Goal: Information Seeking & Learning: Learn about a topic

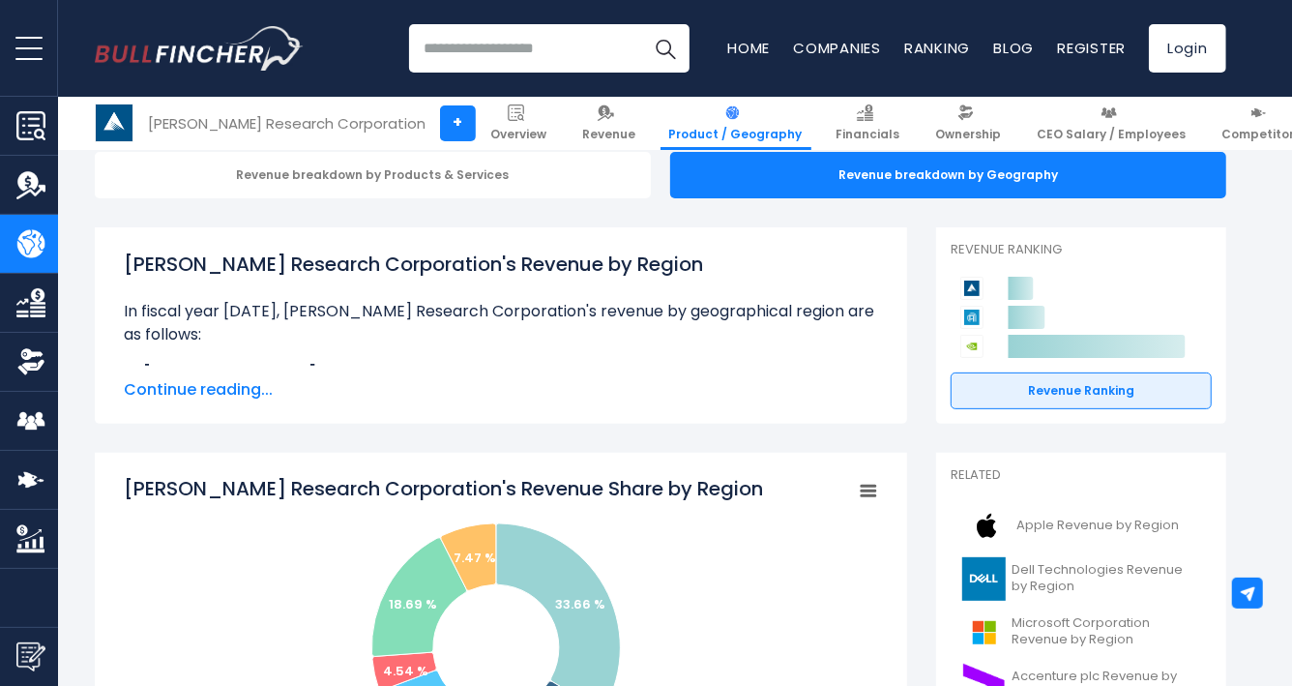
click at [192, 389] on span "Continue reading..." at bounding box center [501, 389] width 754 height 23
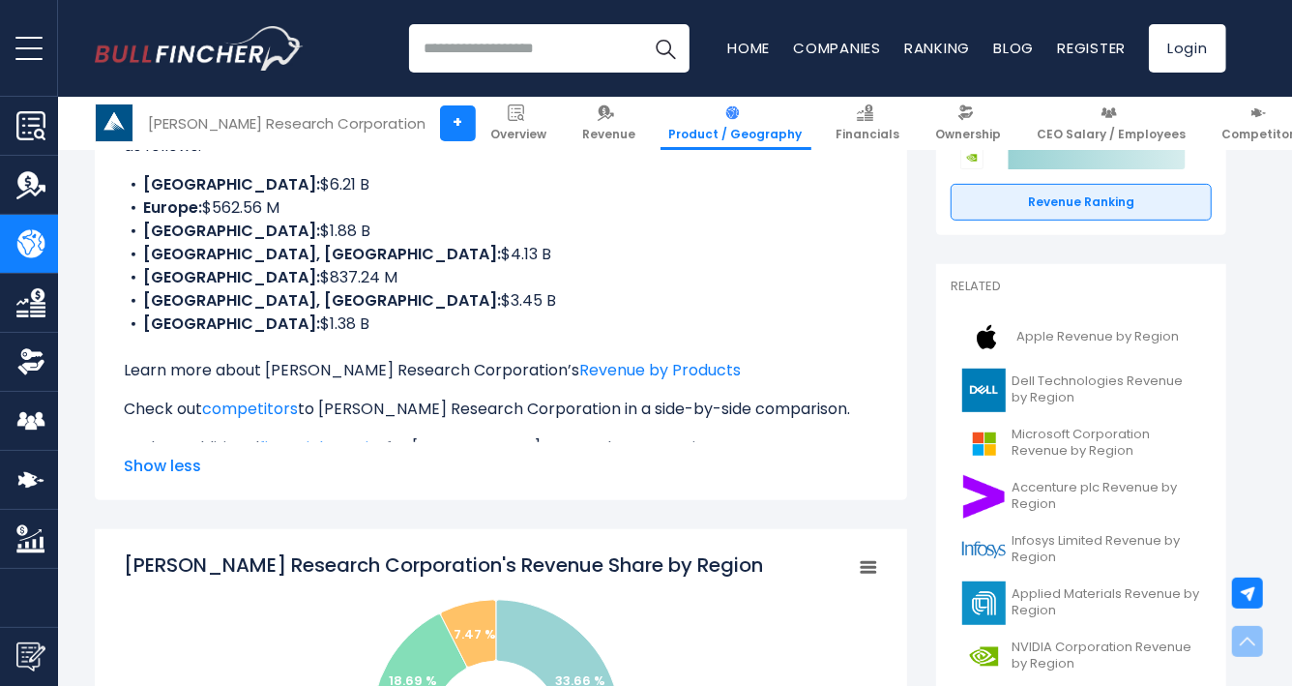
scroll to position [409, 0]
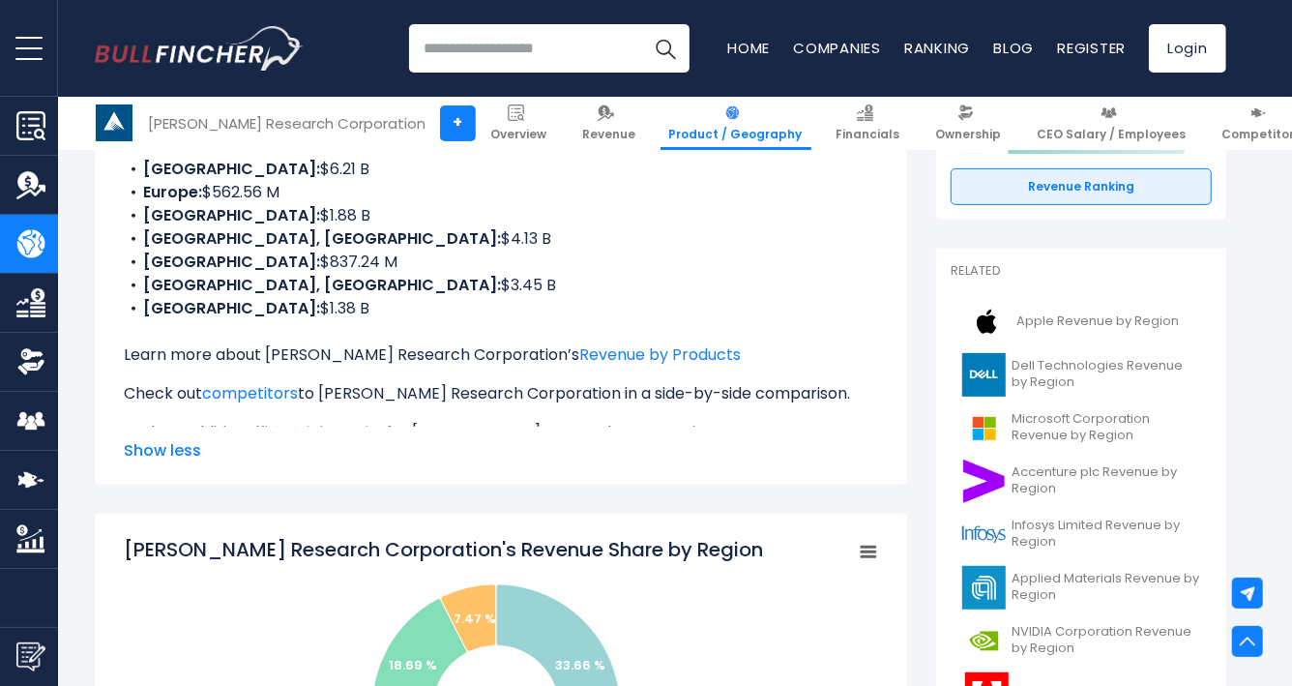
drag, startPoint x: 323, startPoint y: 288, endPoint x: 263, endPoint y: 287, distance: 60.0
click at [263, 297] on li "UNITED STATES: $1.38 B" at bounding box center [501, 308] width 754 height 23
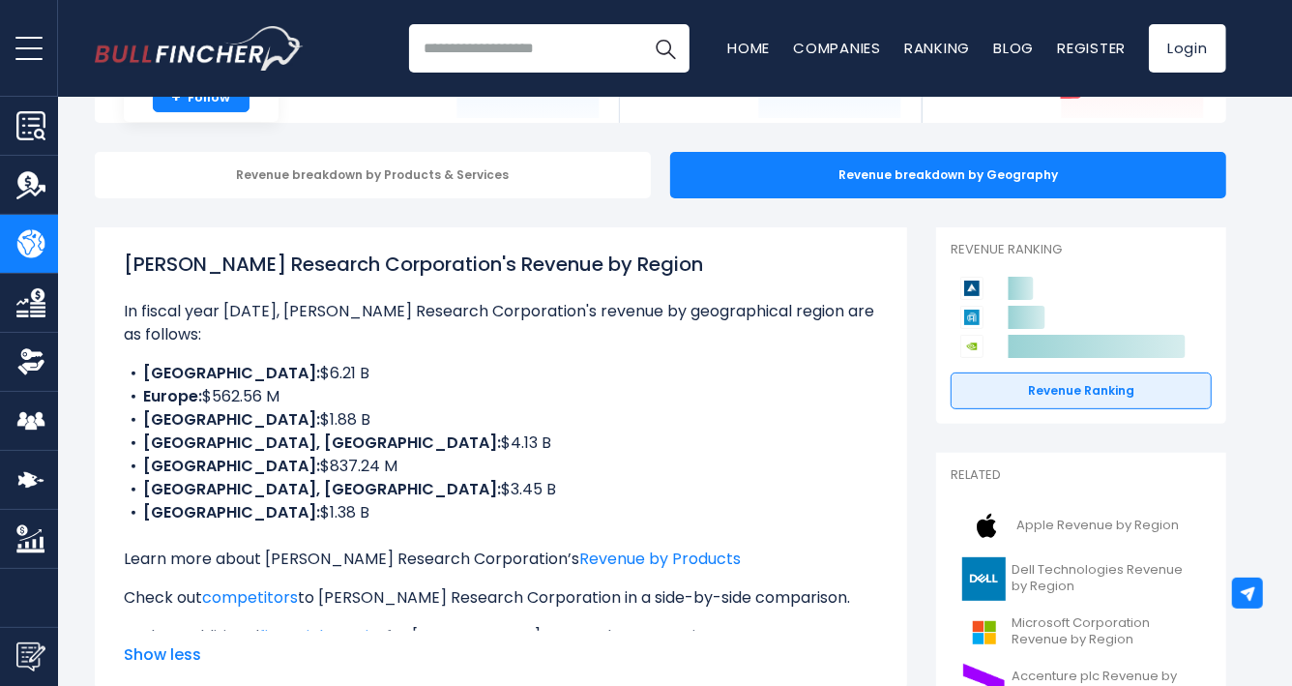
scroll to position [0, 0]
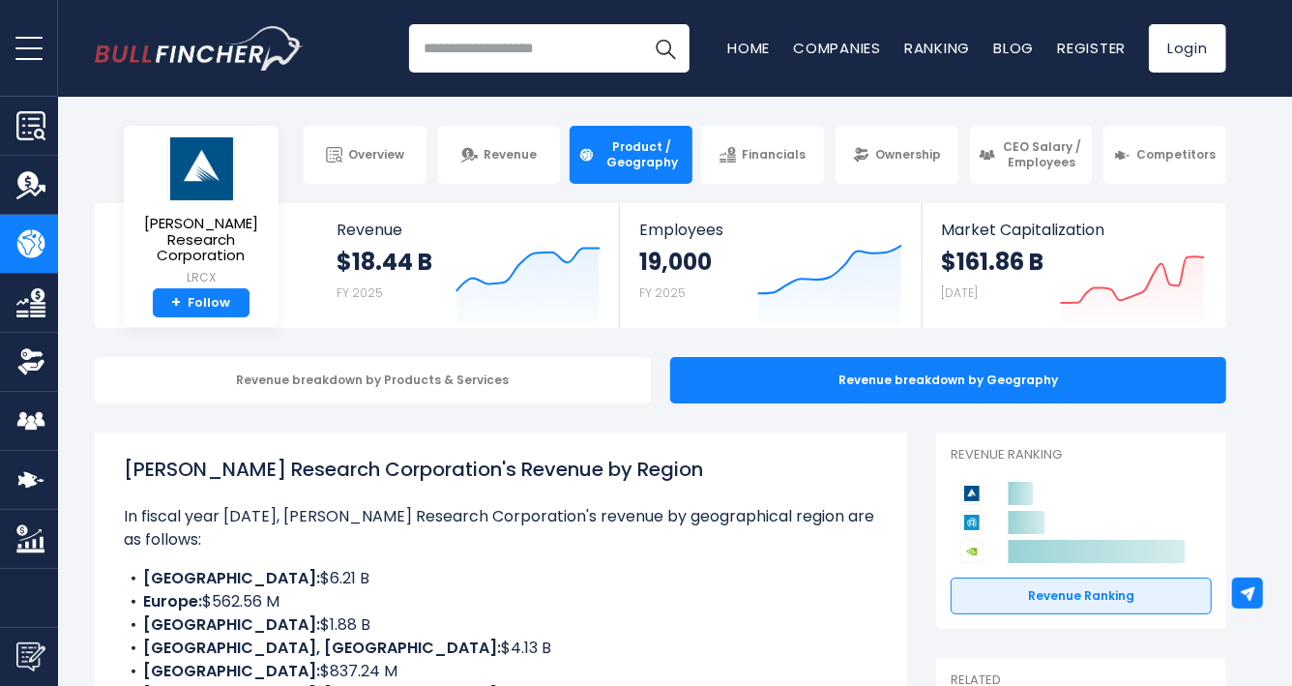
click at [491, 50] on input "search" at bounding box center [549, 48] width 280 height 48
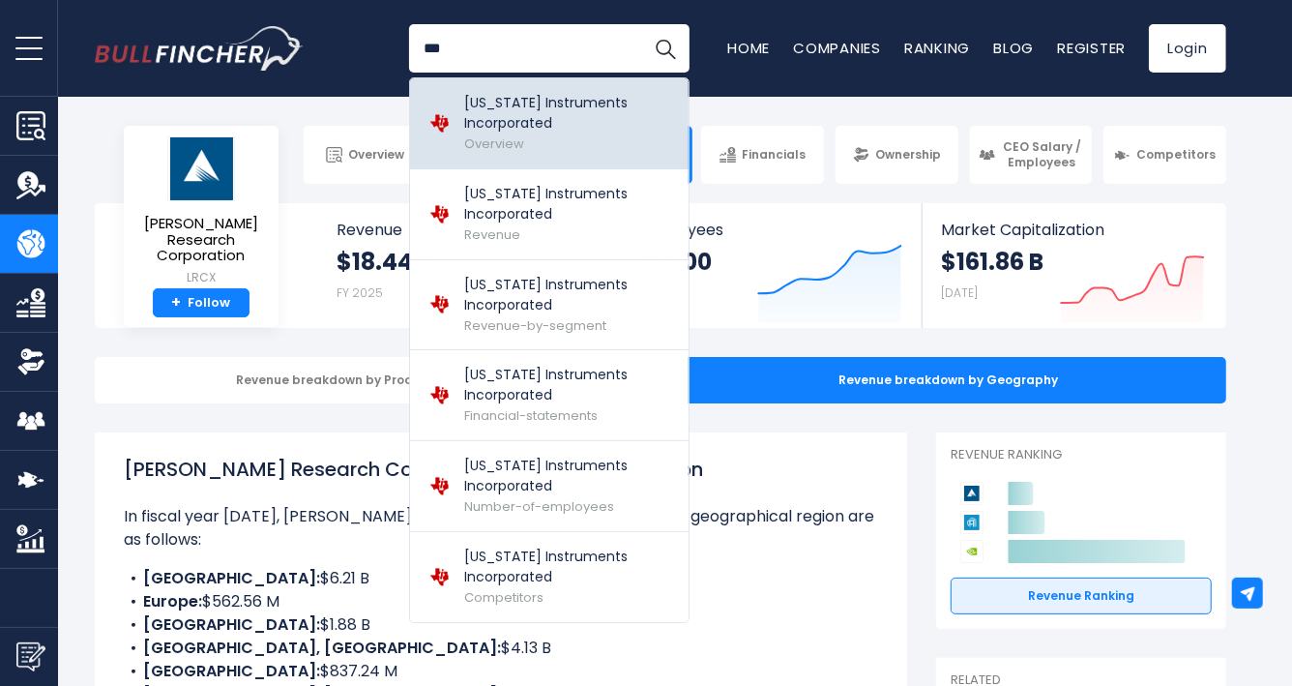
type input "***"
click at [510, 109] on p "[US_STATE] Instruments Incorporated" at bounding box center [569, 113] width 210 height 41
click at [488, 112] on p "[US_STATE] Instruments Incorporated" at bounding box center [569, 113] width 210 height 41
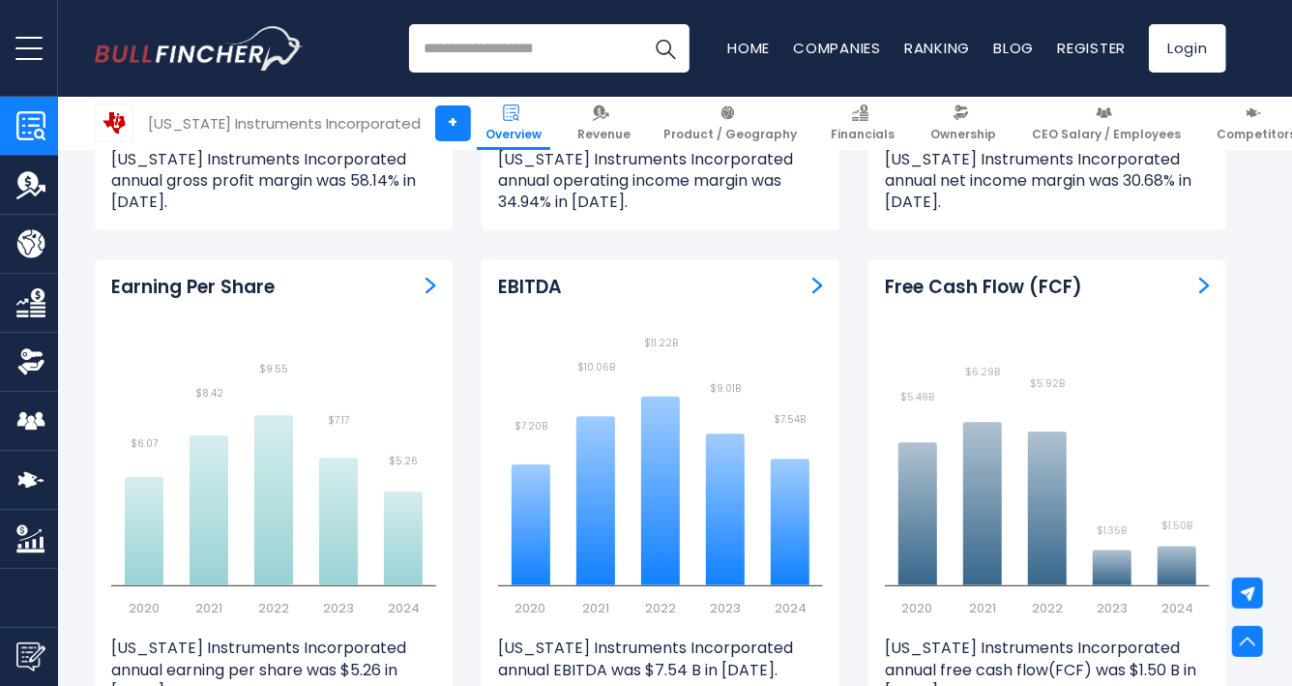
scroll to position [4921, 0]
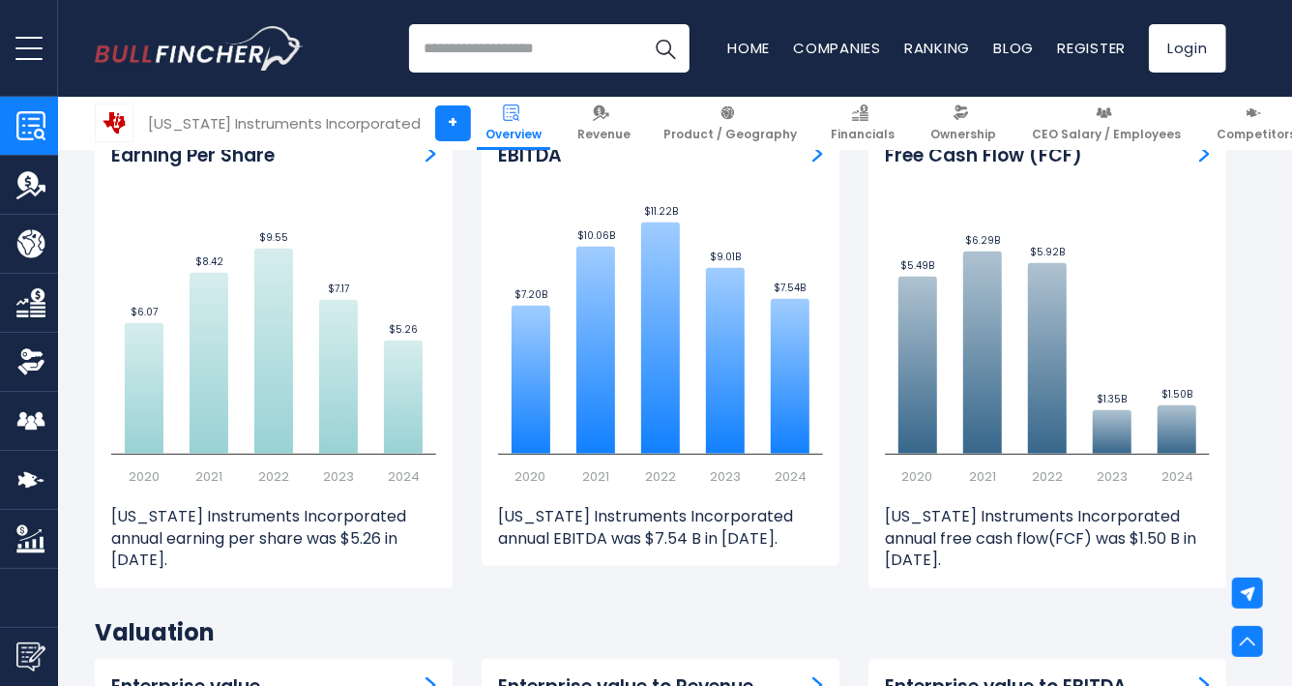
click at [536, 49] on input "search" at bounding box center [549, 48] width 280 height 48
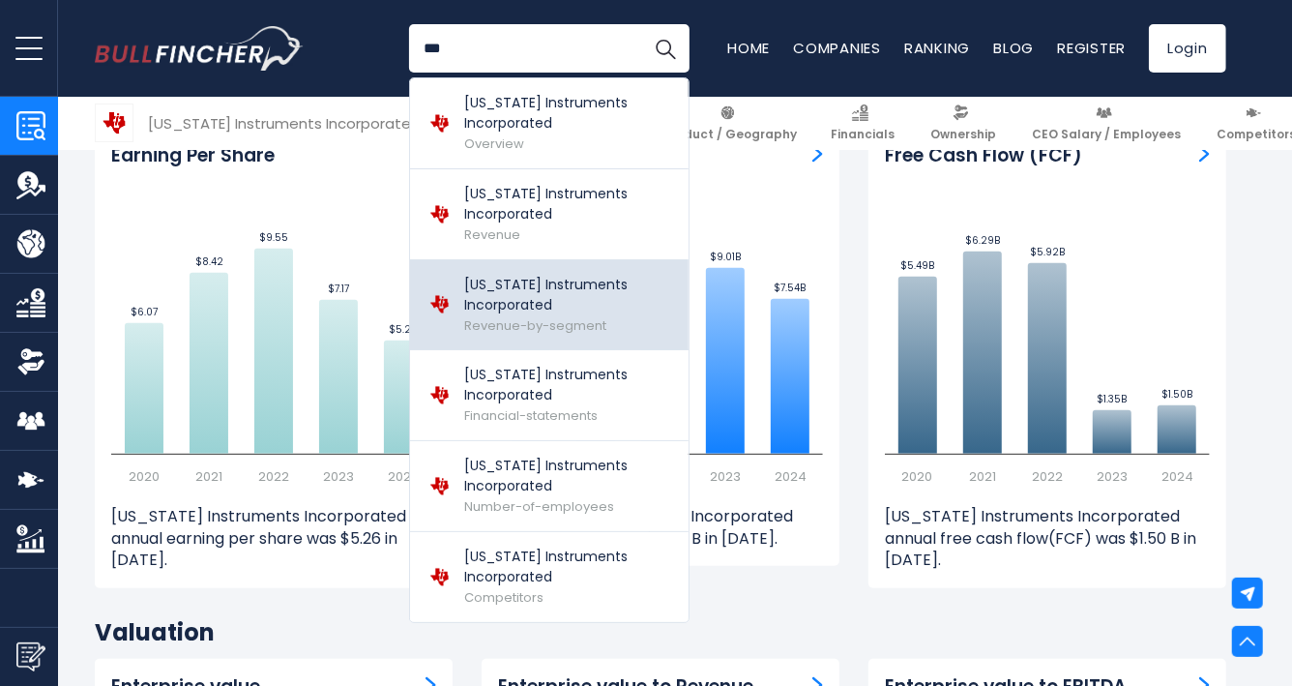
type input "***"
click at [524, 303] on p "[US_STATE] Instruments Incorporated" at bounding box center [569, 295] width 210 height 41
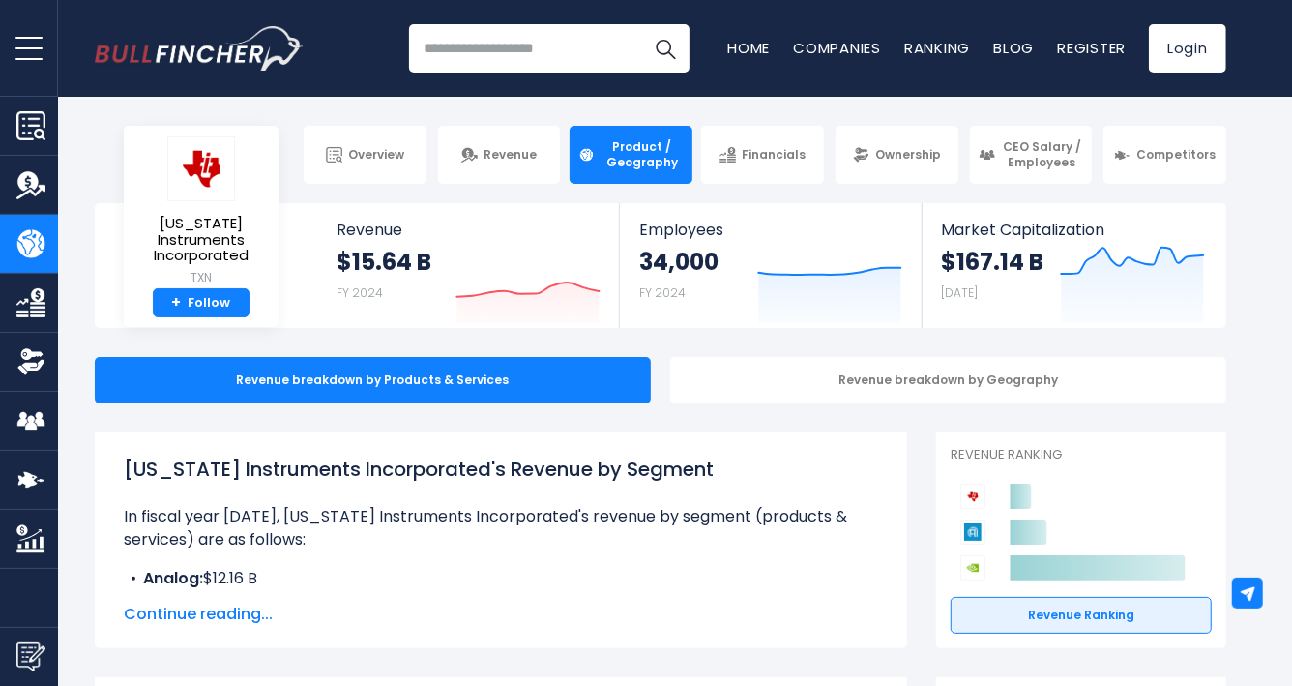
click at [511, 53] on input "search" at bounding box center [549, 48] width 280 height 48
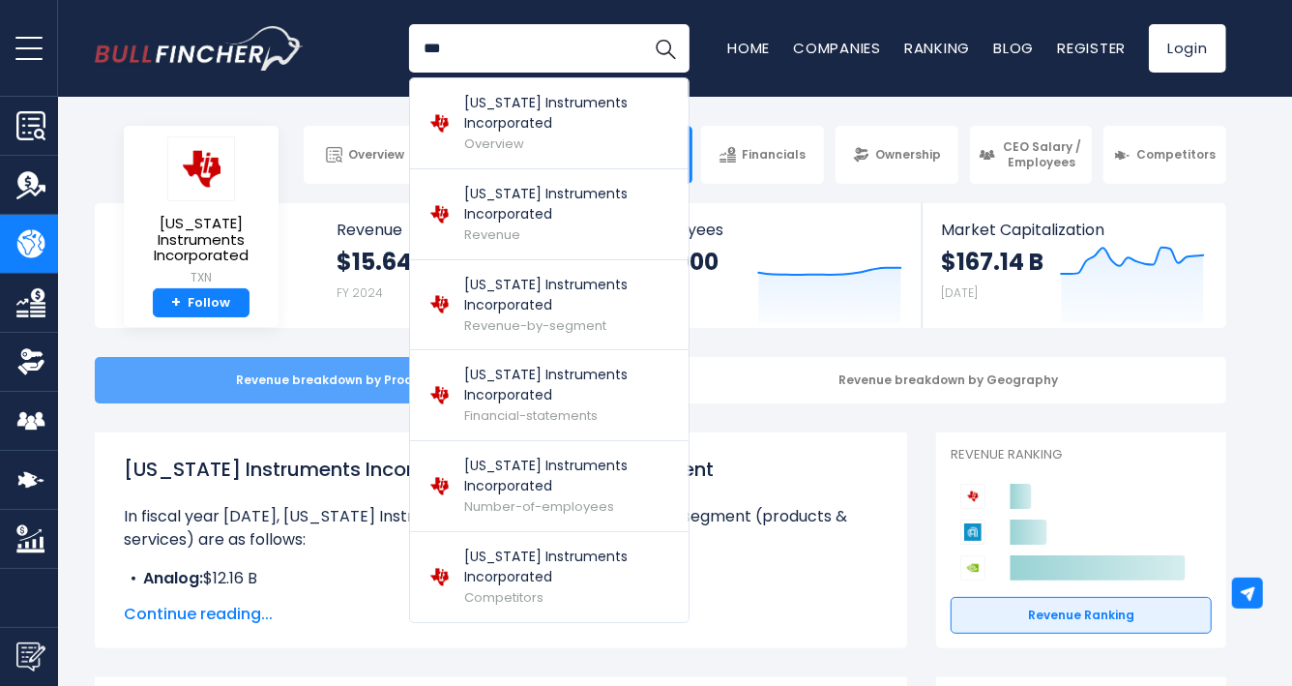
type input "***"
click at [355, 385] on div "Revenue breakdown by Products & Services" at bounding box center [373, 380] width 556 height 46
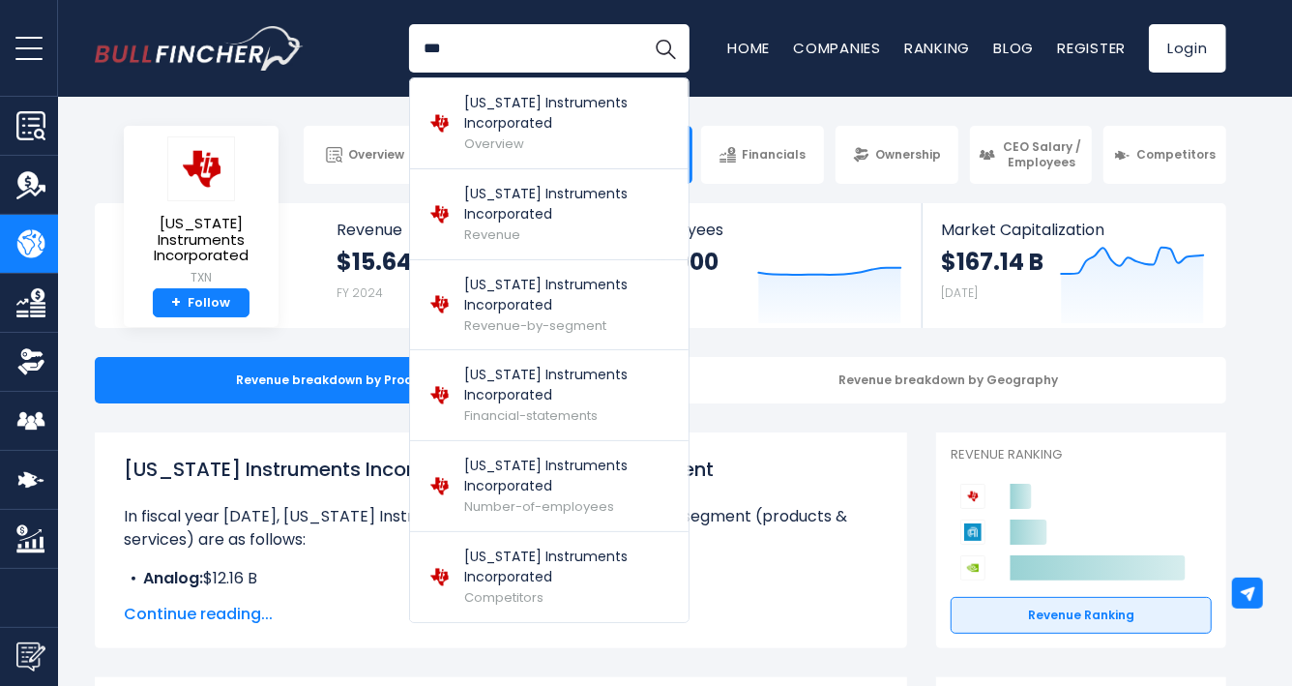
click at [318, 592] on div "[US_STATE] Instruments Incorporated's Revenue by Segment In fiscal year [DATE],…" at bounding box center [501, 539] width 754 height 171
click at [218, 613] on span "Continue reading..." at bounding box center [501, 613] width 754 height 23
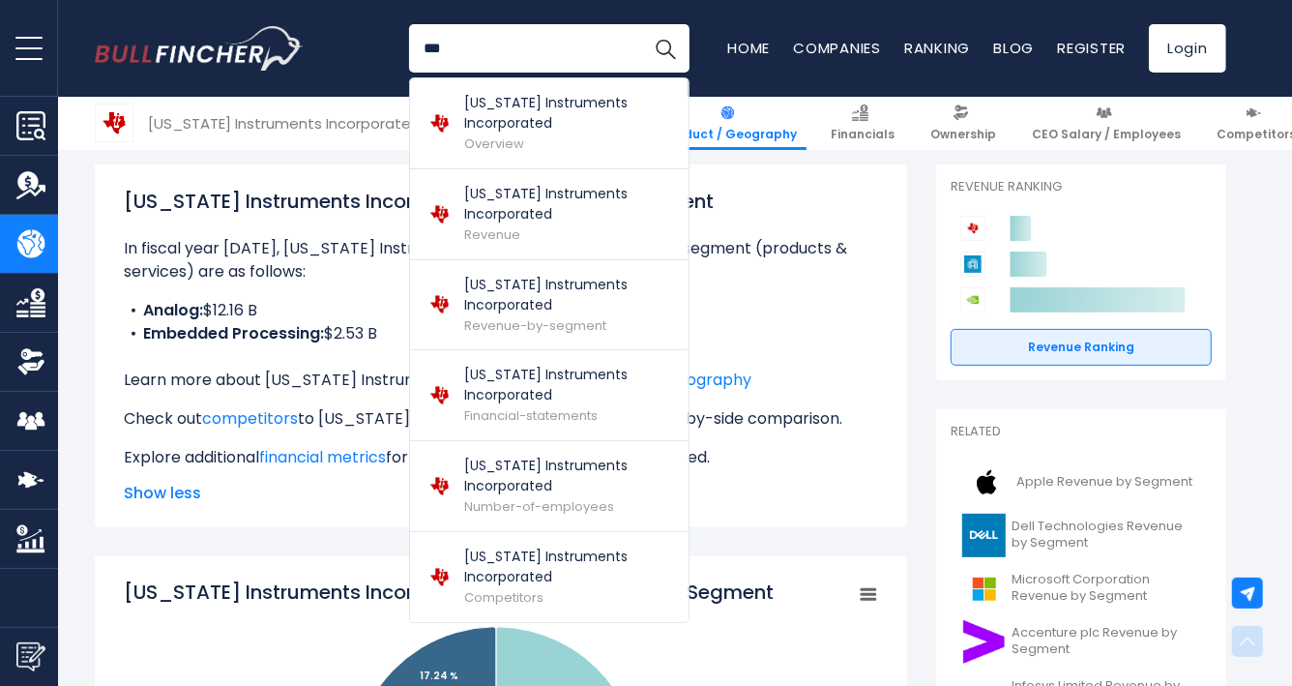
scroll to position [409, 0]
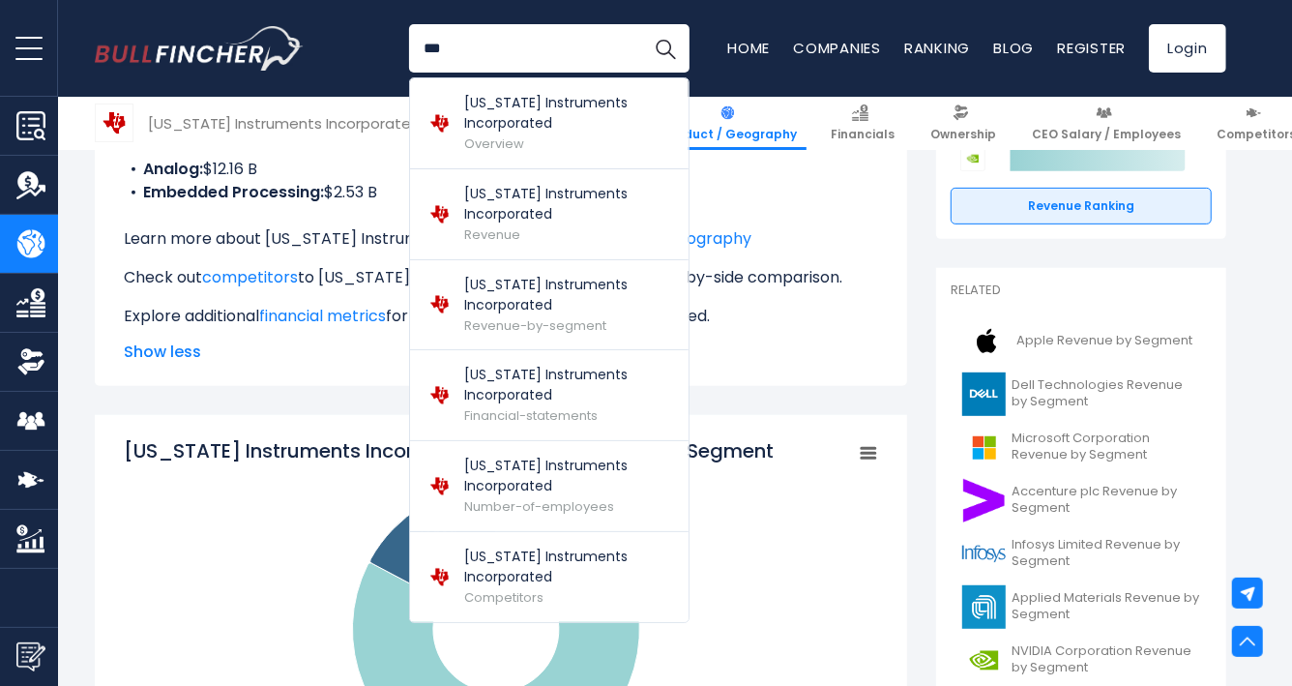
click at [902, 293] on div "[US_STATE] Instruments Incorporated's Revenue by Segment In fiscal year [DATE],…" at bounding box center [501, 204] width 812 height 363
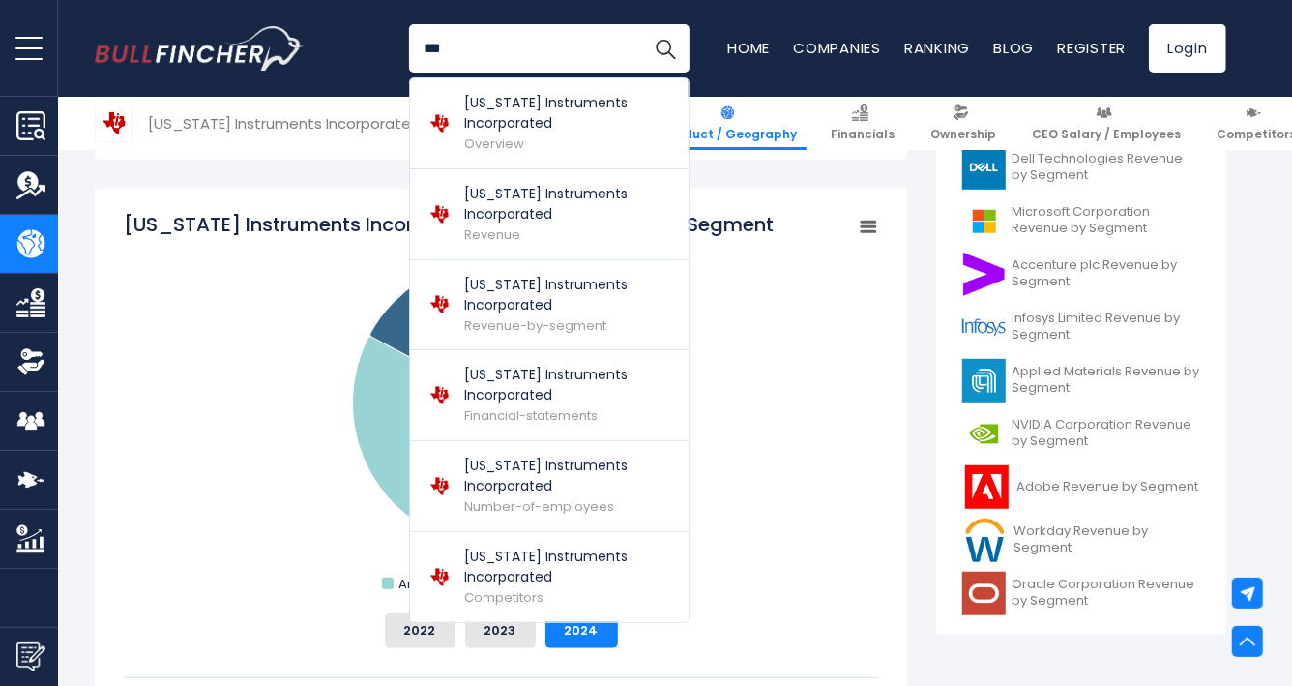
scroll to position [820, 0]
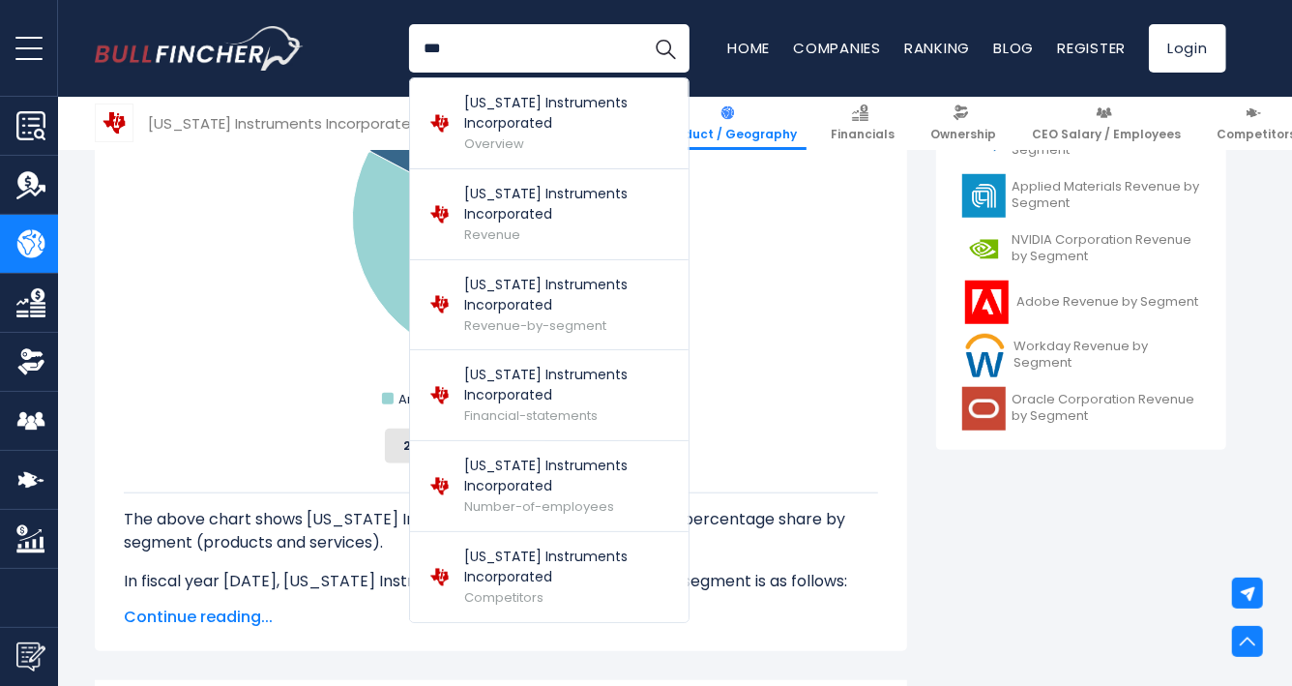
click at [832, 352] on rect "Texas Instruments Incorporated's Revenue Share by Segment" at bounding box center [501, 219] width 754 height 387
